Goal: Obtain resource: Download file/media

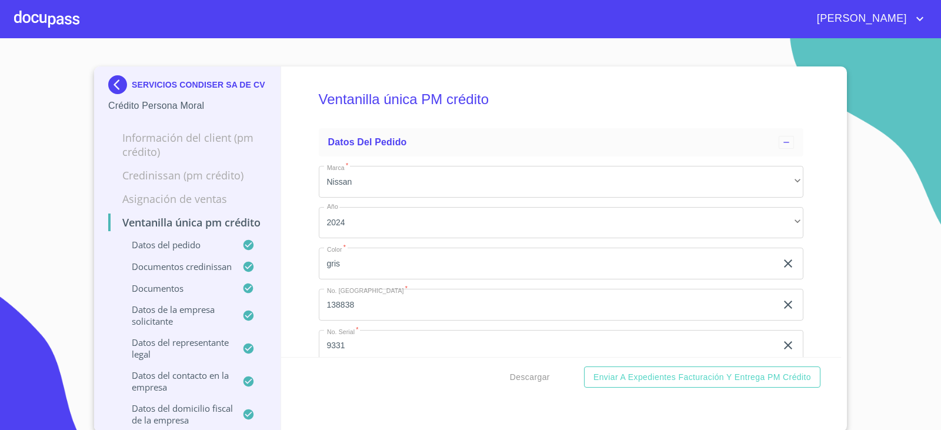
scroll to position [4006, 0]
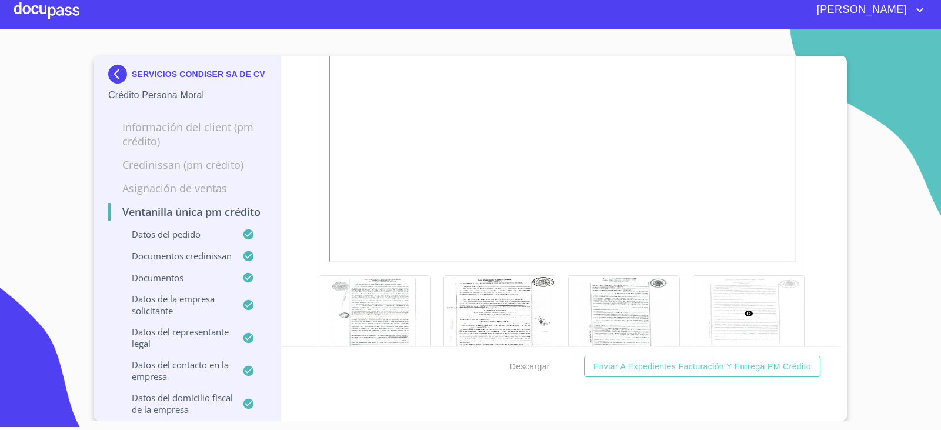
click at [886, 159] on section "SERVICIOS CONDISER SA DE CV Crédito Persona Moral Información del Client (PM cr…" at bounding box center [470, 225] width 941 height 392
click at [50, 225] on section "SERVICIOS CONDISER SA DE CV Crédito Persona Moral Información del Client (PM cr…" at bounding box center [470, 225] width 941 height 392
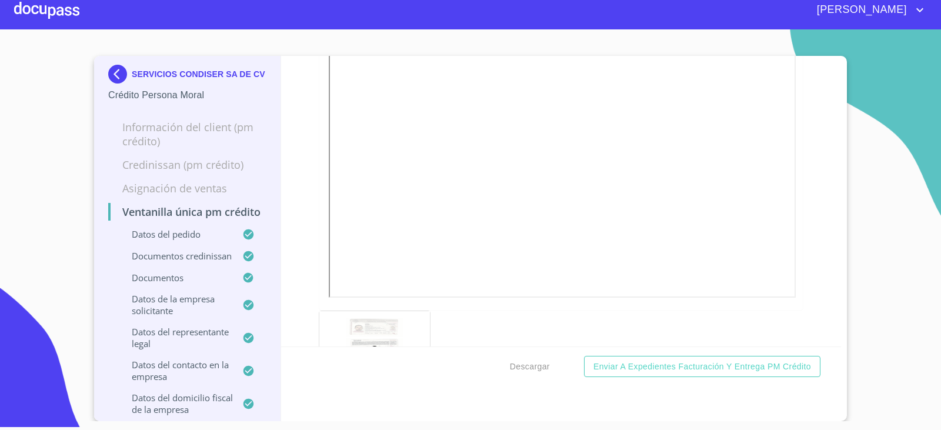
scroll to position [5595, 0]
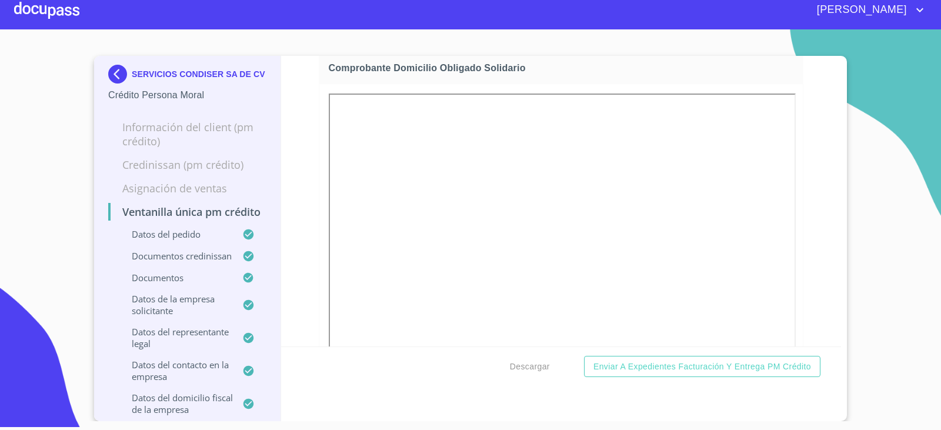
click at [117, 74] on img at bounding box center [120, 74] width 24 height 19
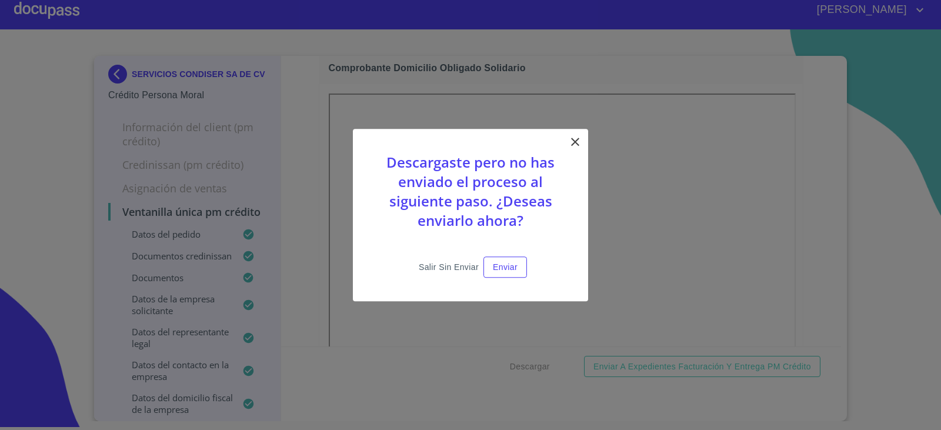
click at [455, 274] on span "Salir sin enviar" at bounding box center [449, 267] width 60 height 15
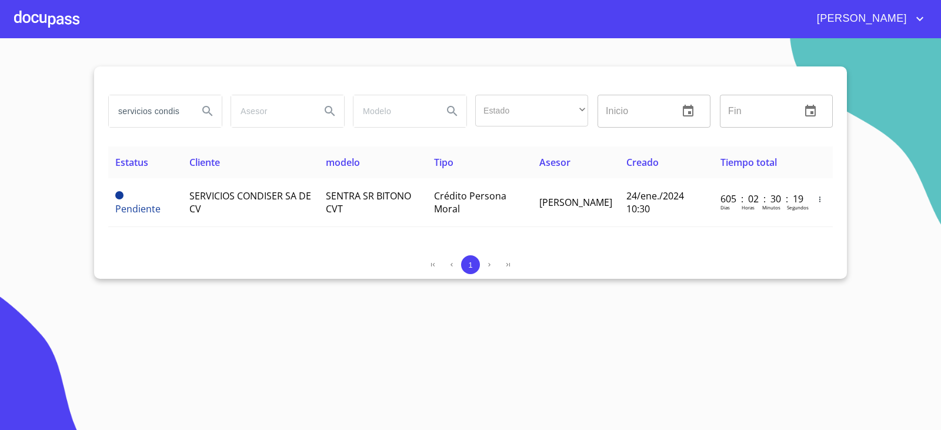
click at [112, 377] on section "servicios condiser Estado ​ ​ Inicio ​ Fin ​ Estatus Cliente modelo Tipo Asesor…" at bounding box center [470, 234] width 941 height 392
click at [150, 115] on input "servicios condiser" at bounding box center [149, 111] width 80 height 32
click at [152, 116] on input "servicios condiser" at bounding box center [149, 111] width 80 height 32
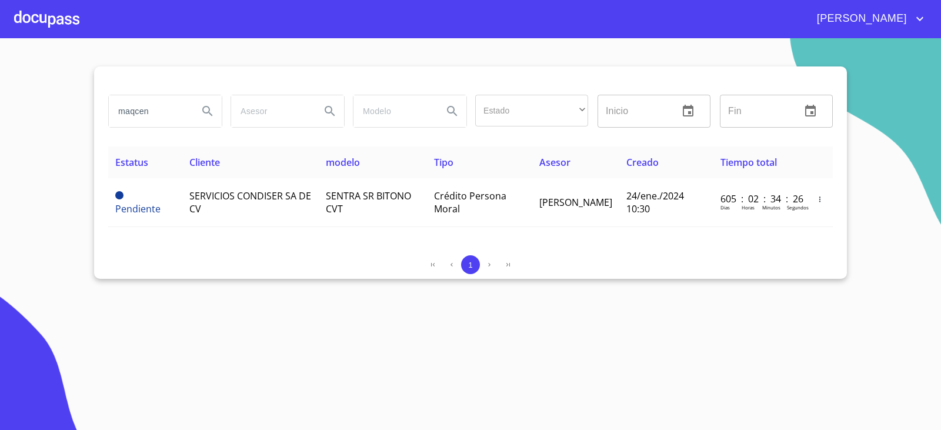
type input "maqcen"
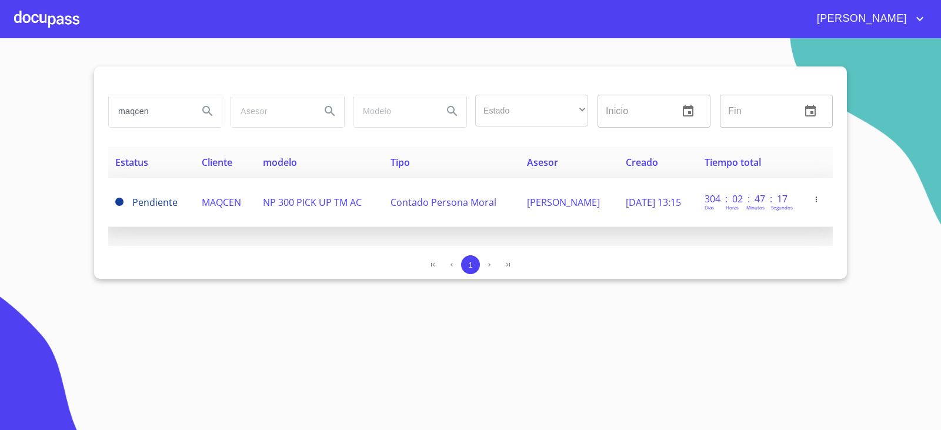
click at [224, 200] on span "MAQCEN" at bounding box center [221, 202] width 39 height 13
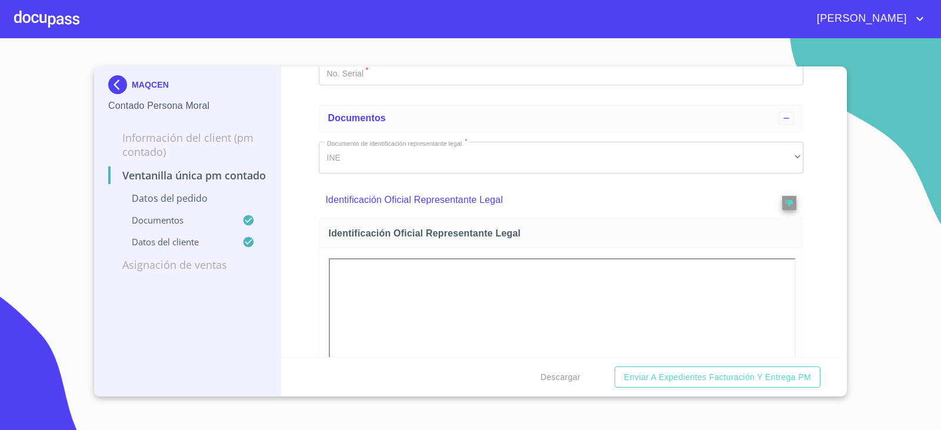
scroll to position [294, 0]
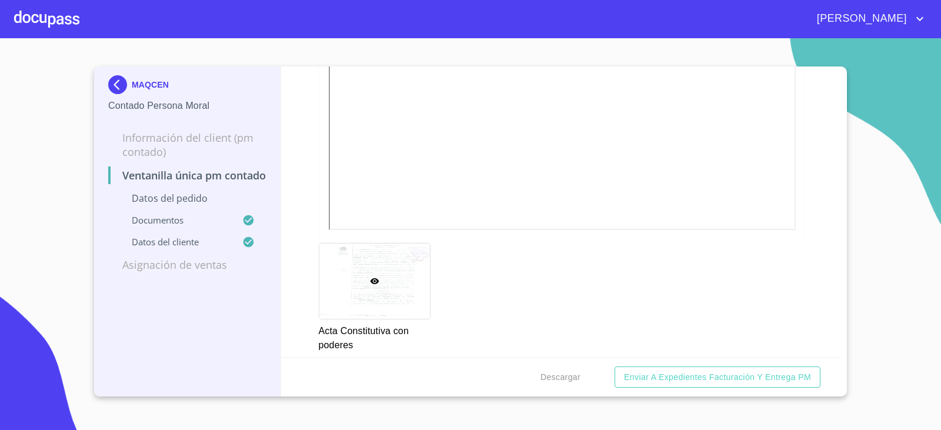
scroll to position [2337, 0]
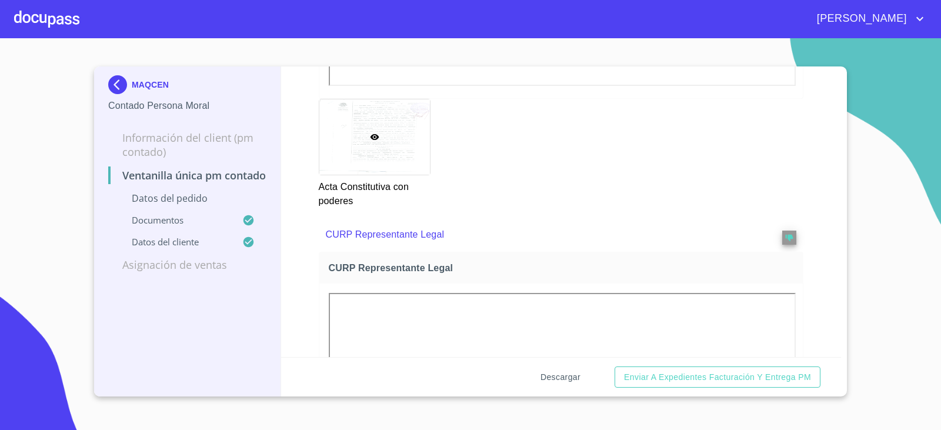
click at [571, 379] on span "Descargar" at bounding box center [561, 377] width 40 height 15
click at [272, 341] on div "MAQCEN Contado Persona Moral Información del Client (PM contado) Ventanilla úni…" at bounding box center [187, 231] width 187 height 330
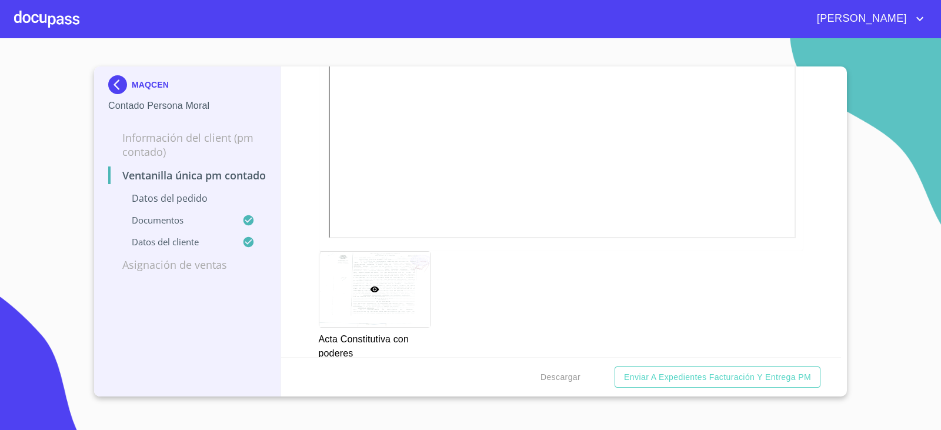
scroll to position [2052, 0]
click at [279, 345] on div "MAQCEN Contado Persona Moral Información del Client (PM contado) Ventanilla úni…" at bounding box center [187, 231] width 187 height 330
click at [308, 78] on div "Ventanilla única PM contado Datos del pedido Marca   * Nissan ​ Año 2024 ​ Colo…" at bounding box center [561, 211] width 561 height 291
click at [938, 119] on section "MAQCEN Contado Persona Moral Información del Client (PM contado) Ventanilla úni…" at bounding box center [470, 234] width 941 height 392
click at [117, 75] on img at bounding box center [120, 84] width 24 height 19
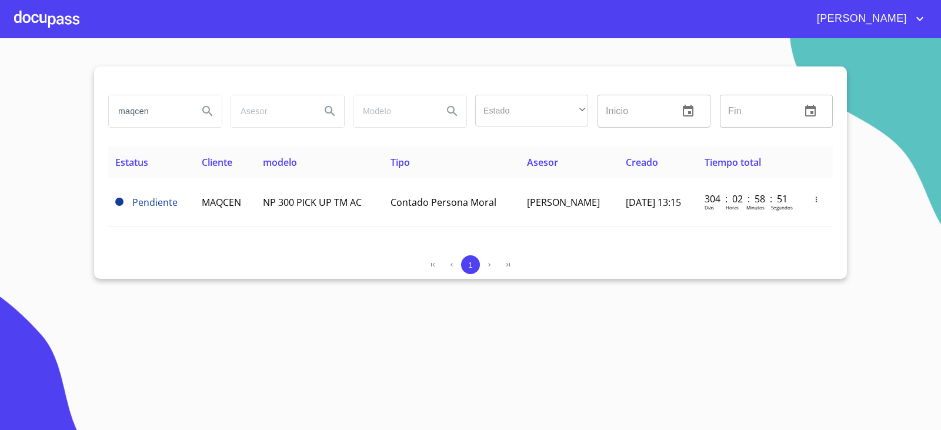
click at [286, 319] on section "maqcen Estado ​ ​ Inicio ​ Fin ​ Estatus Cliente modelo Tipo Asesor Creado Tiem…" at bounding box center [470, 234] width 941 height 392
click at [171, 106] on input "maqcen" at bounding box center [149, 111] width 80 height 32
type input "industrias sandarey"
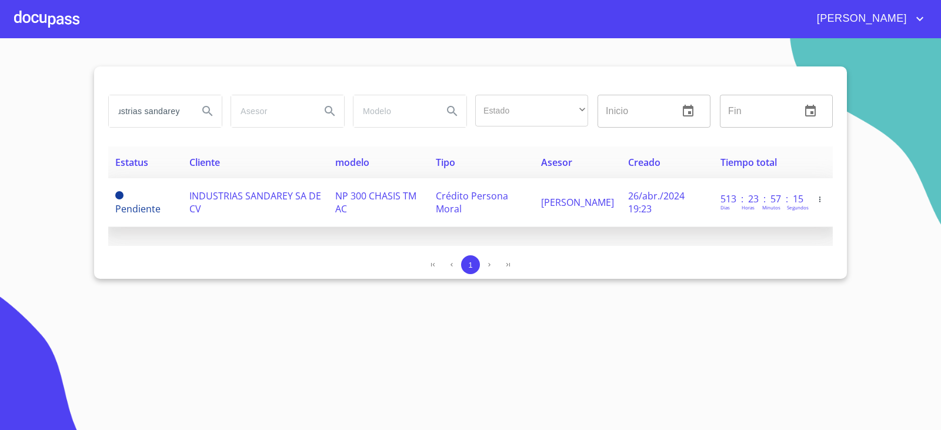
click at [242, 182] on td "INDUSTRIAS SANDAREY SA DE CV" at bounding box center [255, 202] width 147 height 49
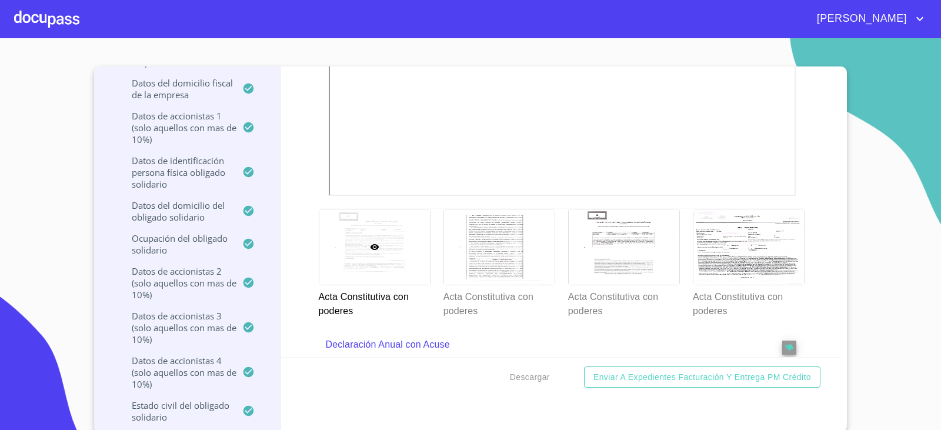
scroll to position [4060, 0]
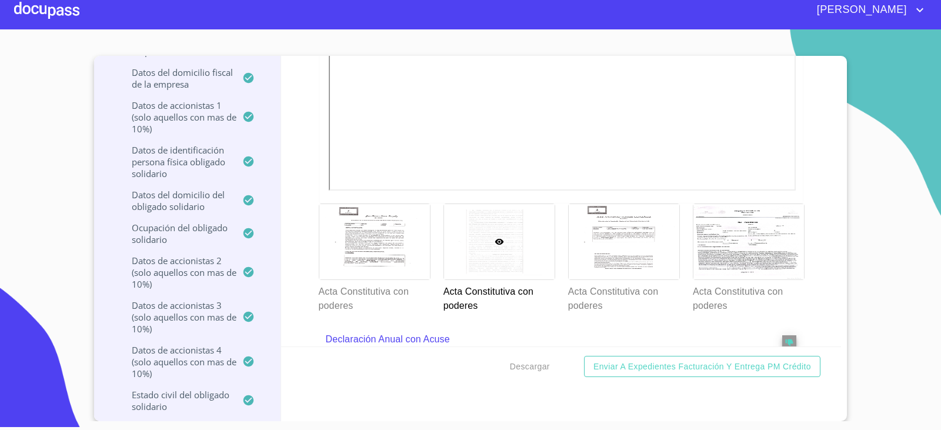
scroll to position [4133, 0]
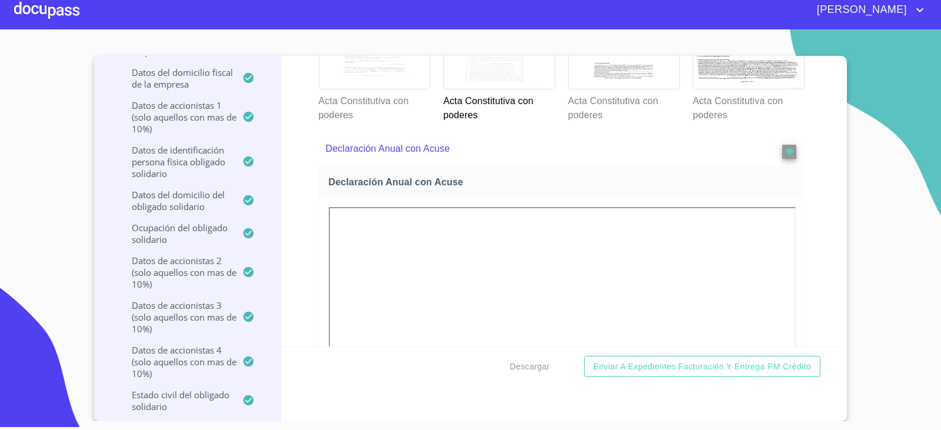
click at [337, 89] on div at bounding box center [374, 51] width 111 height 75
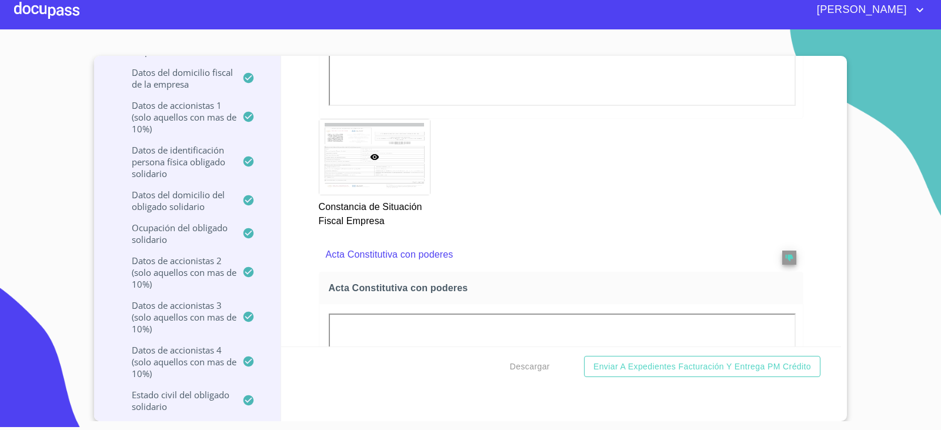
scroll to position [4033, 0]
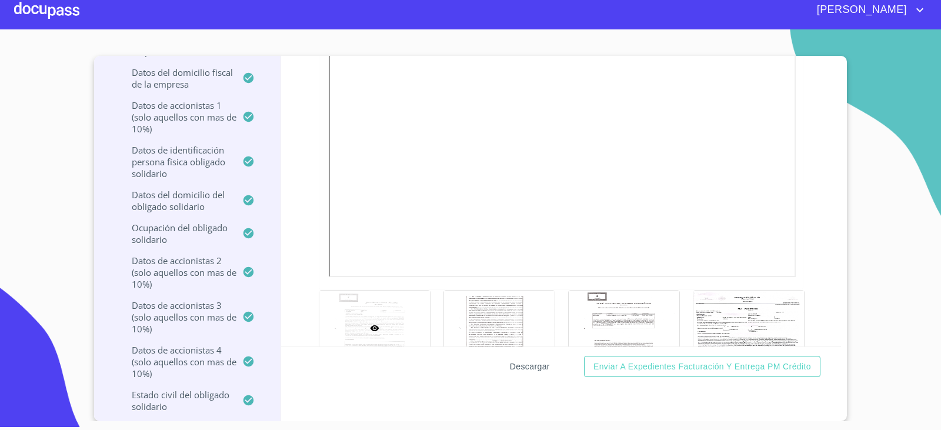
click at [541, 369] on span "Descargar" at bounding box center [530, 367] width 40 height 15
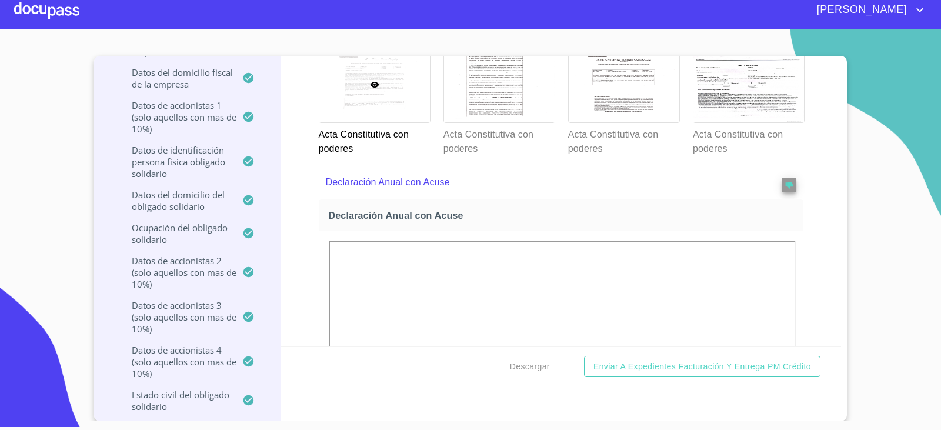
scroll to position [4327, 0]
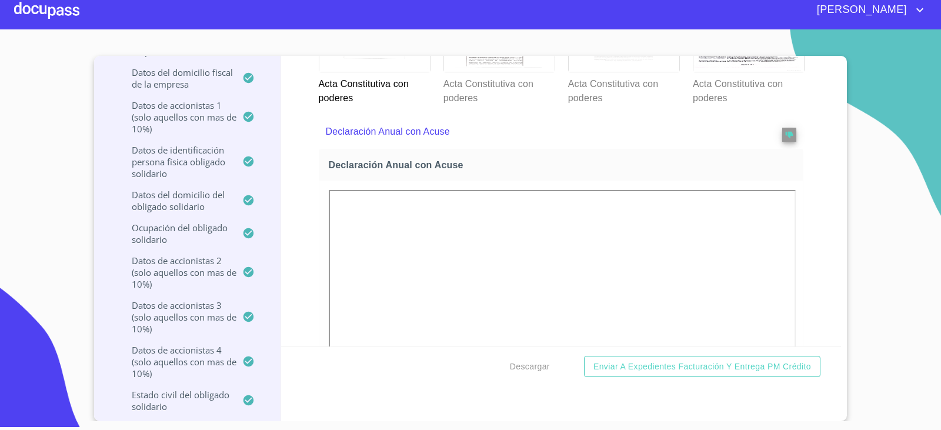
click at [590, 72] on div at bounding box center [624, 33] width 111 height 75
click at [734, 72] on div at bounding box center [749, 33] width 111 height 75
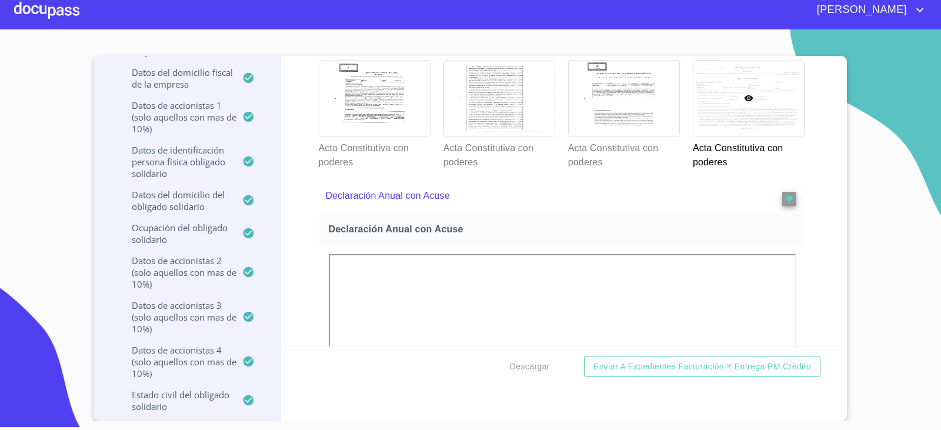
scroll to position [4268, 0]
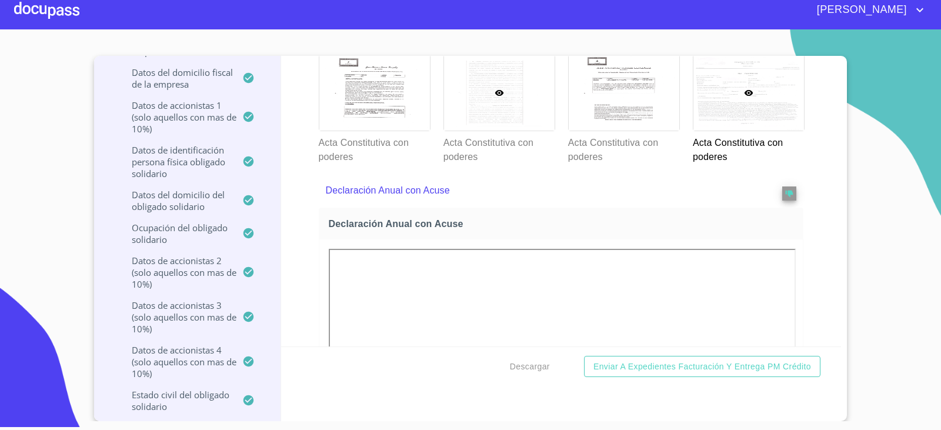
click at [505, 131] on div at bounding box center [499, 92] width 111 height 75
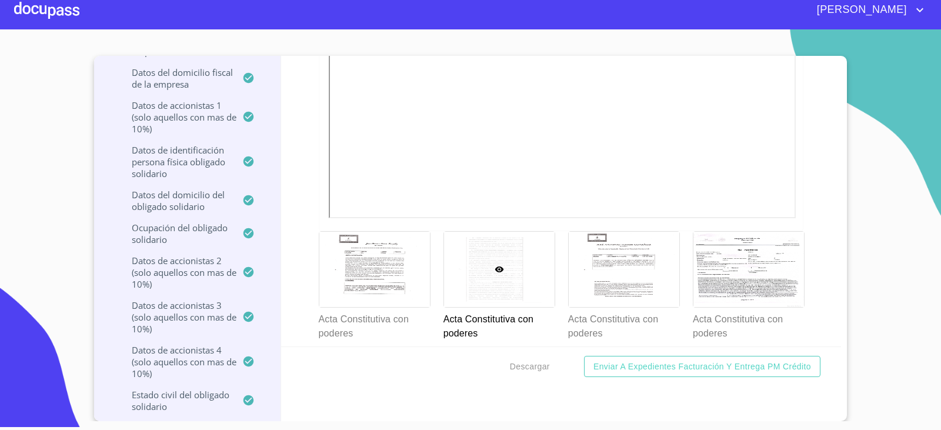
scroll to position [4133, 0]
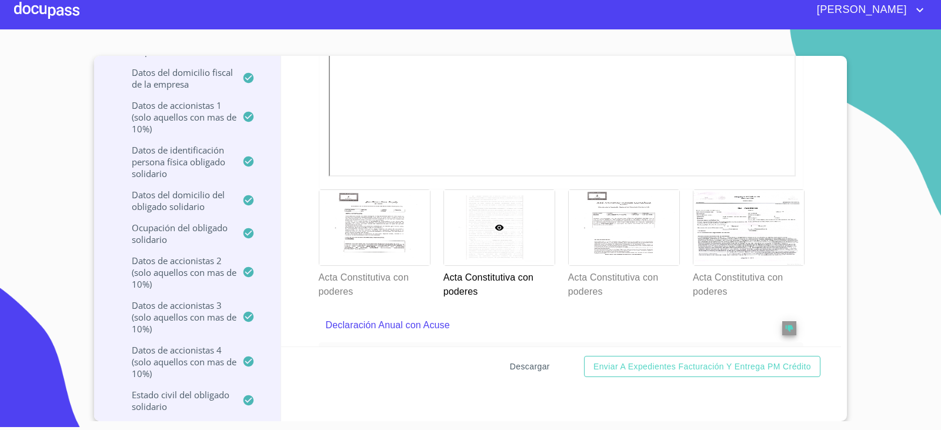
click at [531, 369] on span "Descargar" at bounding box center [530, 367] width 40 height 15
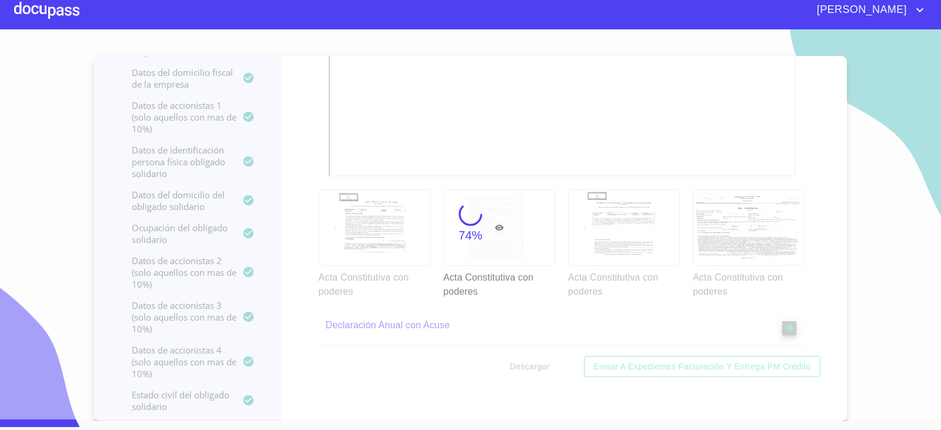
drag, startPoint x: 545, startPoint y: 307, endPoint x: 876, endPoint y: 281, distance: 331.7
click at [883, 272] on div "74%" at bounding box center [470, 224] width 941 height 392
